Goal: Check status: Check status

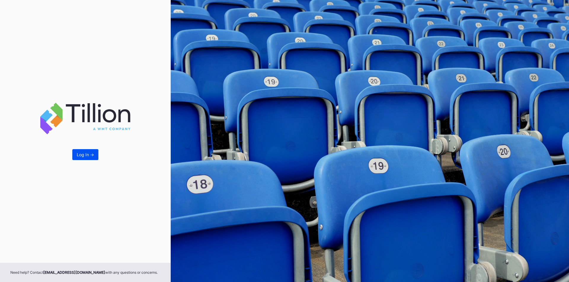
click at [81, 160] on div "Log In ->" at bounding box center [85, 131] width 171 height 263
click at [82, 156] on div "Log In ->" at bounding box center [85, 154] width 17 height 5
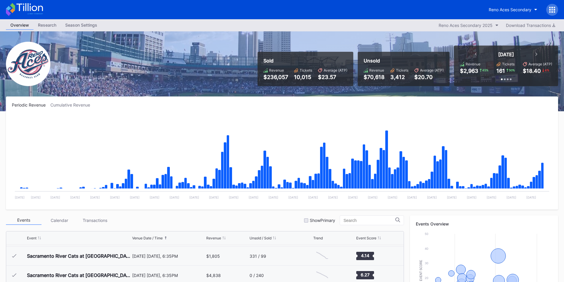
scroll to position [59, 0]
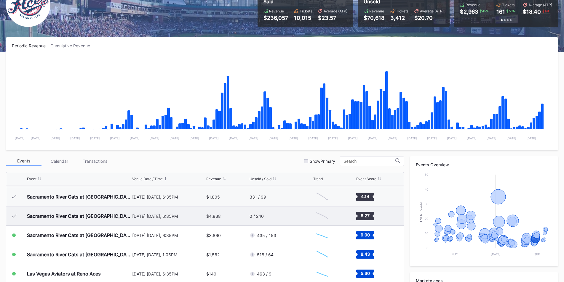
click at [151, 216] on div "[DATE] [DATE], 6:35PM" at bounding box center [168, 216] width 73 height 5
